Goal: Information Seeking & Learning: Learn about a topic

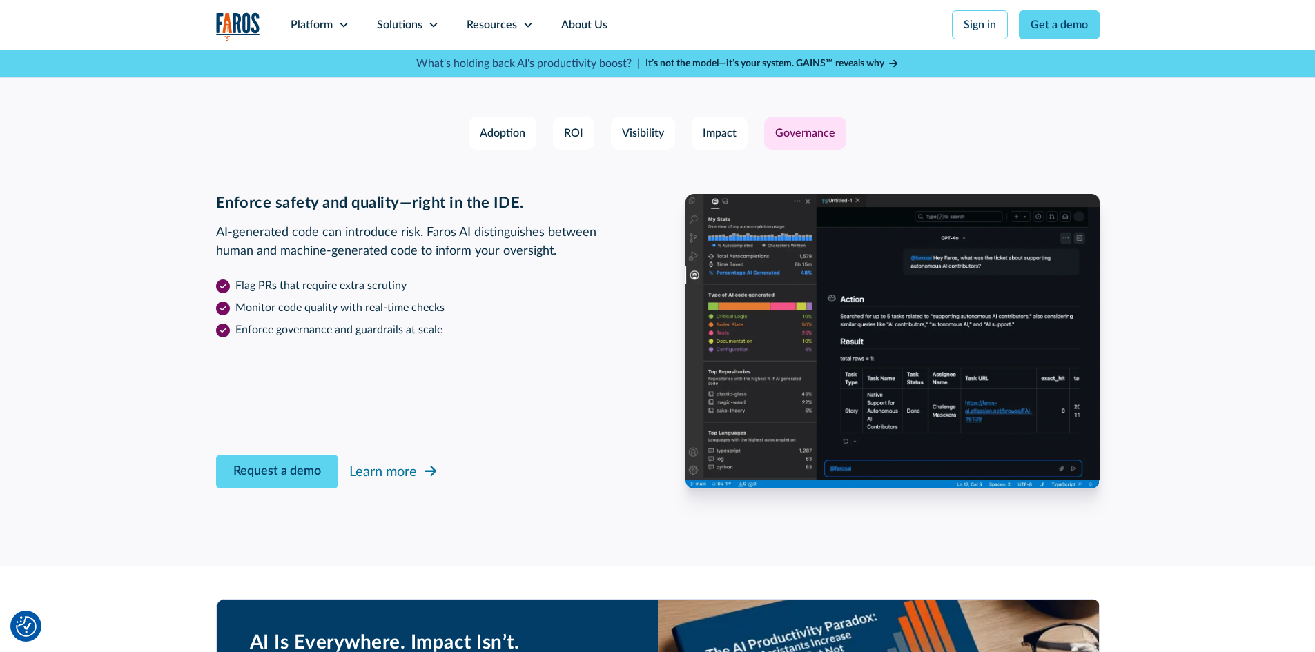
scroll to position [2209, 0]
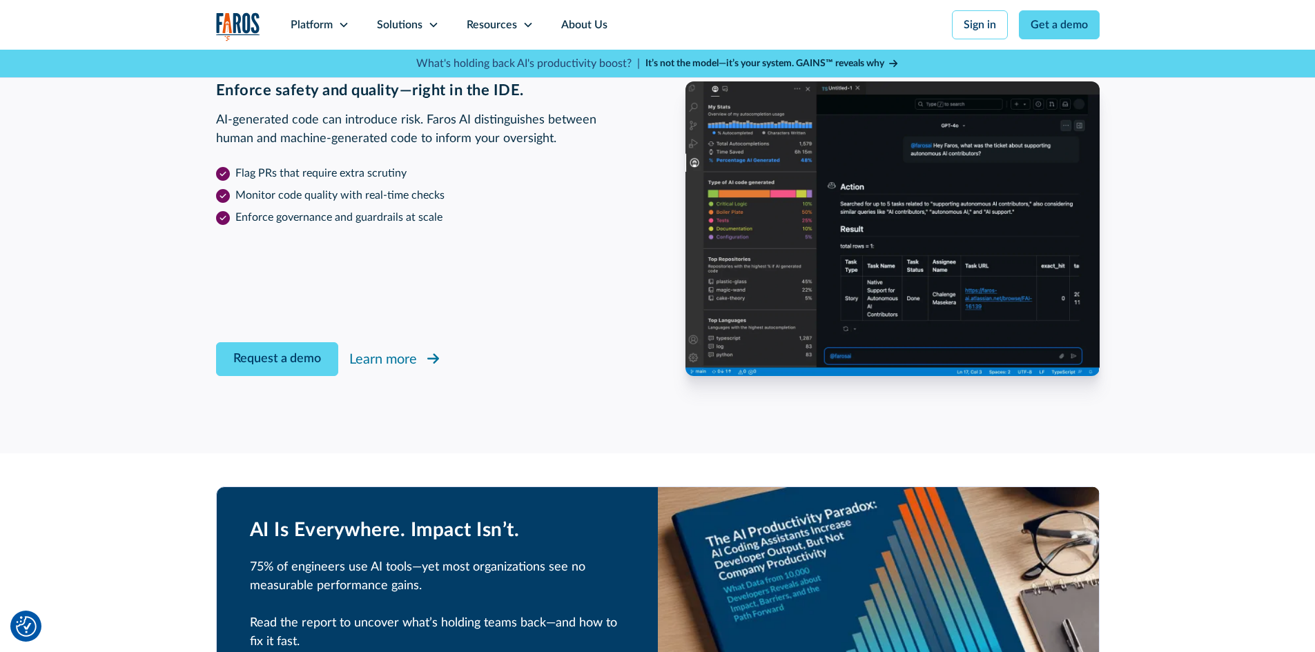
click at [367, 362] on div "Learn more" at bounding box center [383, 359] width 68 height 21
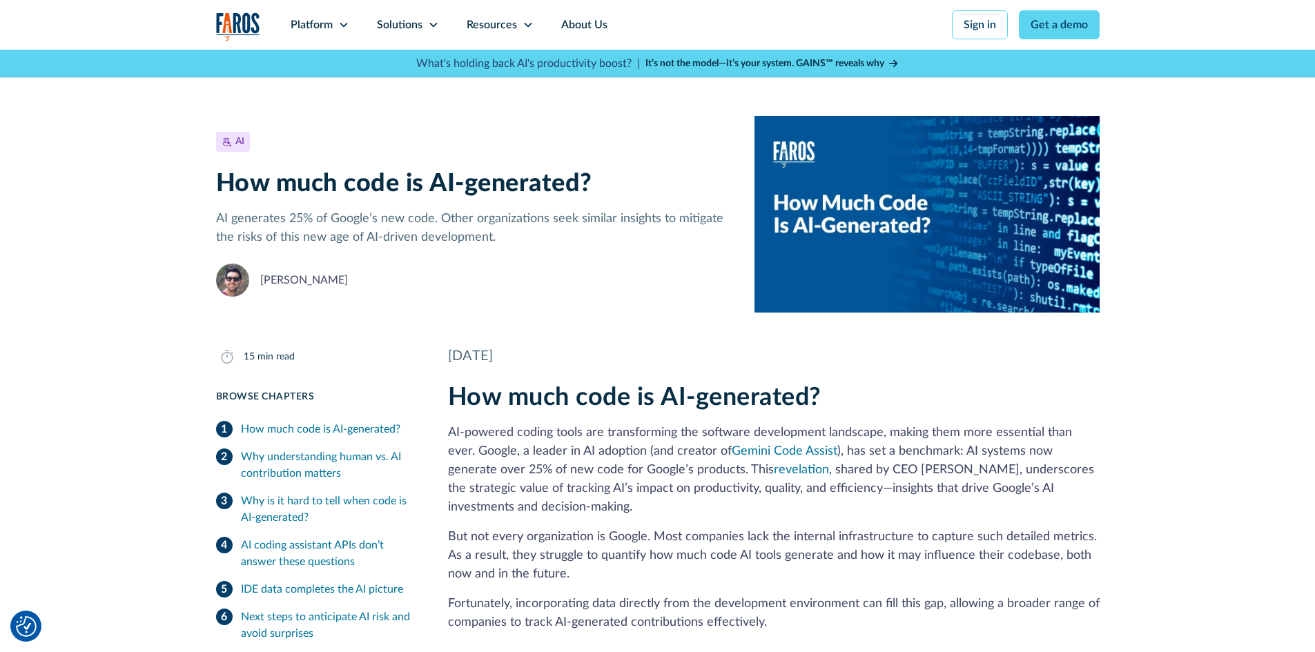
click at [275, 593] on div "IDE data completes the AI picture" at bounding box center [322, 589] width 162 height 17
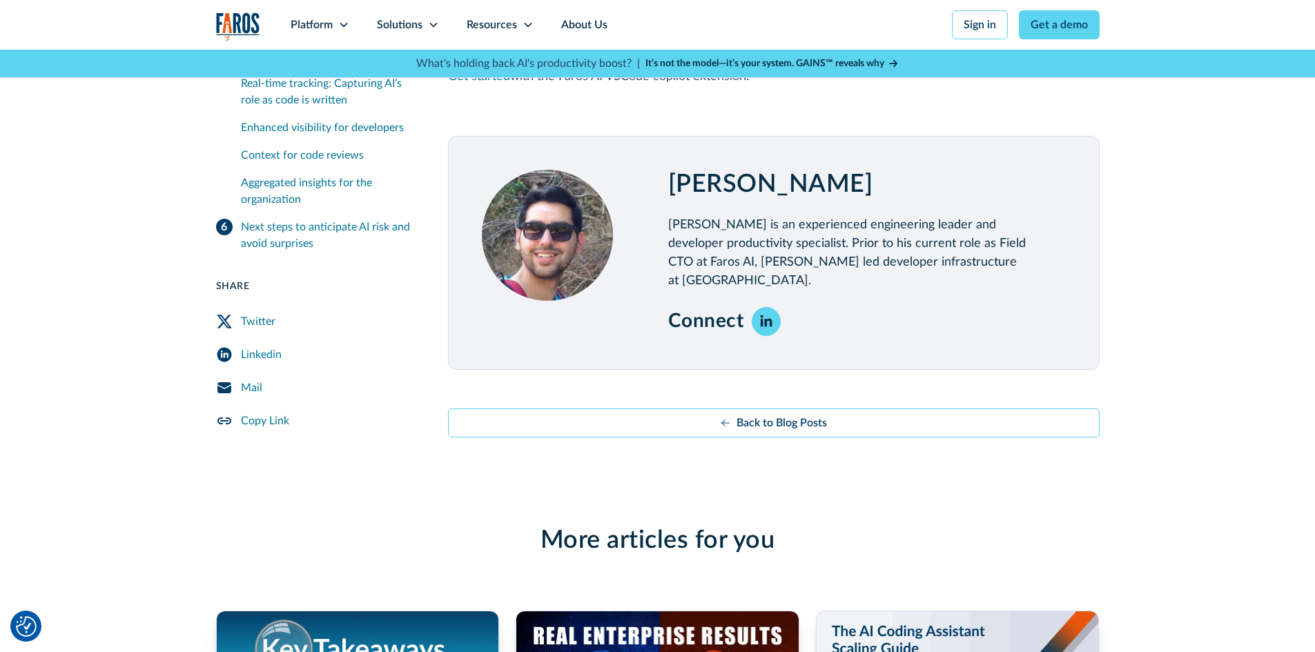
scroll to position [5705, 0]
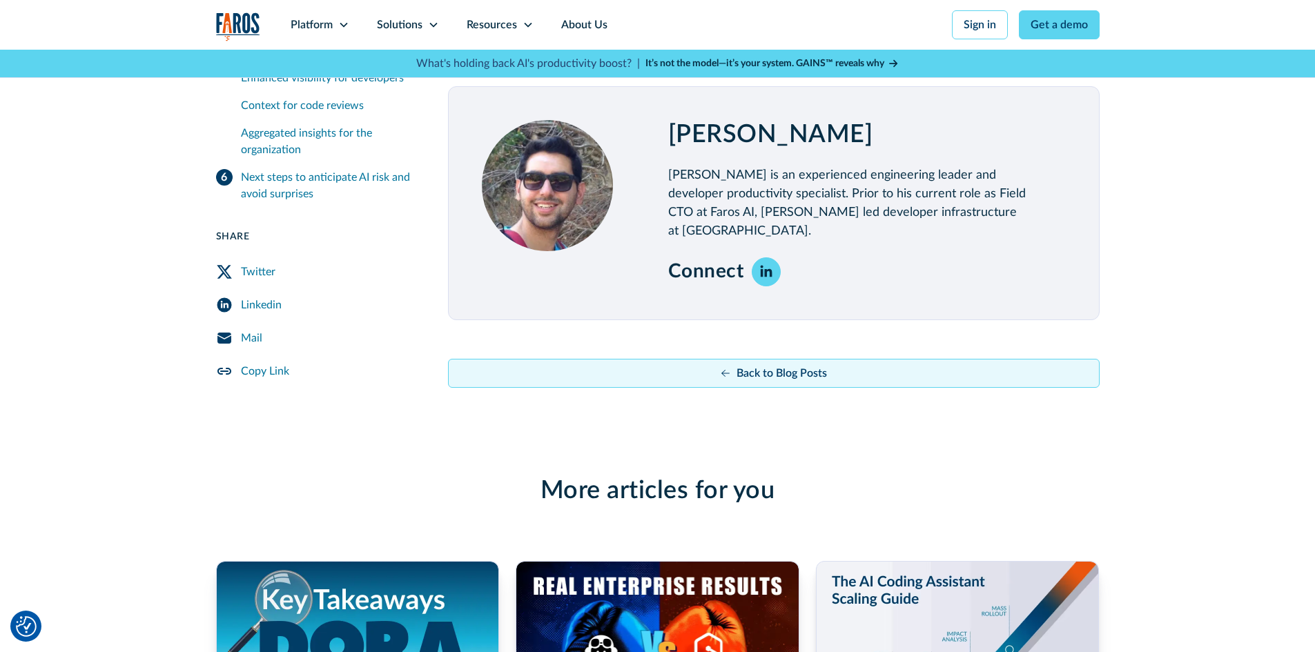
click at [902, 359] on link "Back to Blog Posts" at bounding box center [774, 373] width 652 height 29
